Goal: Check status

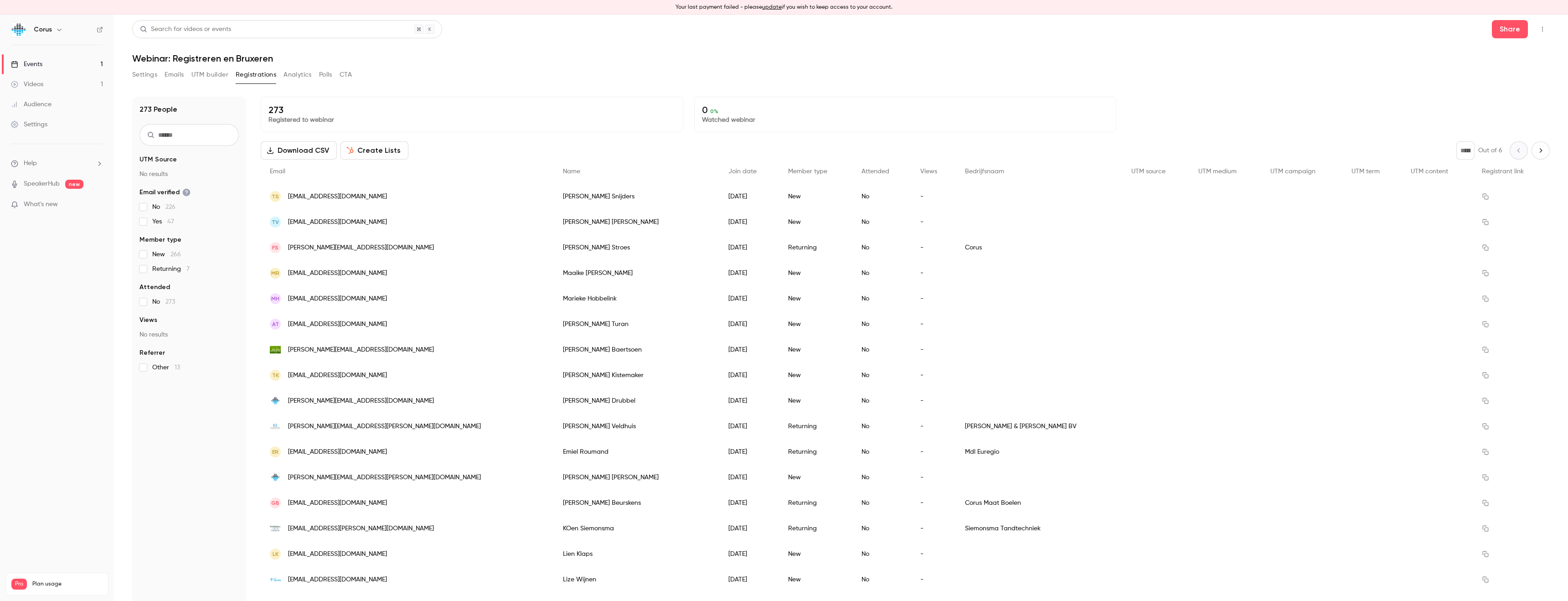
click at [86, 61] on link "Events 1" at bounding box center [57, 64] width 114 height 20
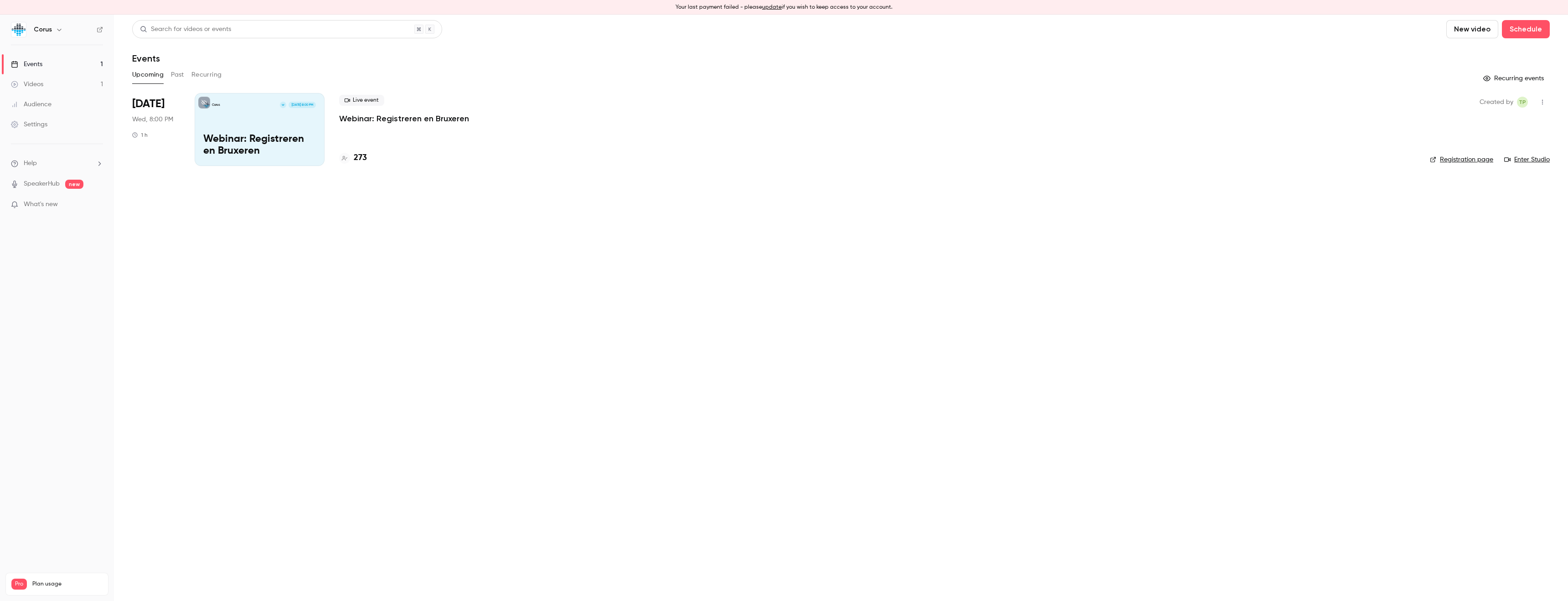
click at [376, 118] on p "Webinar: Registreren en Bruxeren" at bounding box center [404, 119] width 130 height 11
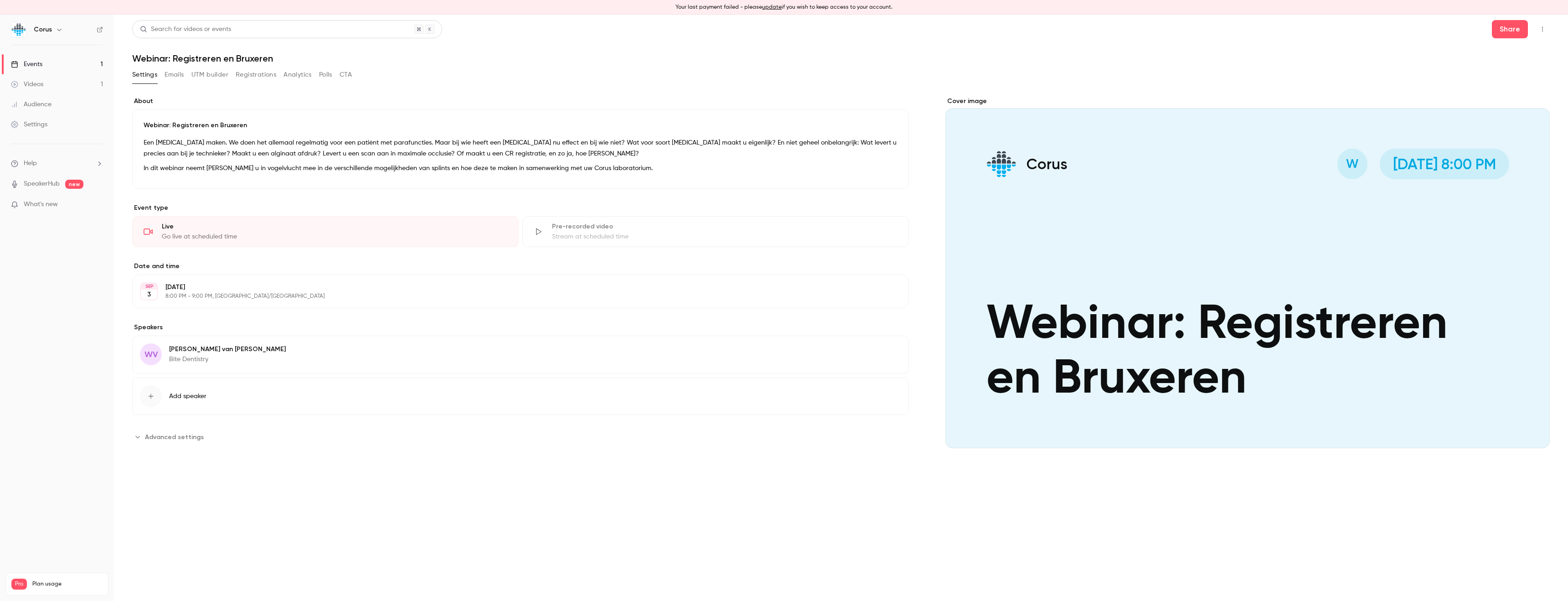
click at [275, 72] on button "Registrations" at bounding box center [256, 75] width 41 height 15
